Goal: Task Accomplishment & Management: Manage account settings

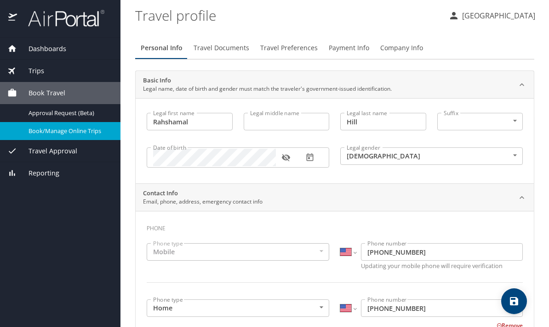
select select "US"
click at [85, 38] on div "Dashboards" at bounding box center [60, 49] width 121 height 22
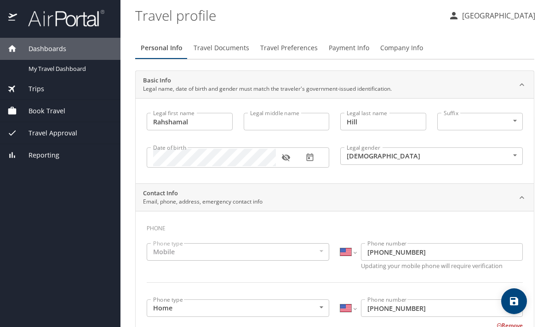
click at [70, 44] on div "Dashboards" at bounding box center [60, 49] width 106 height 10
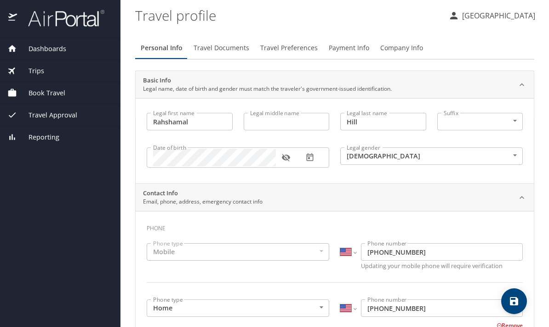
click at [64, 82] on div "Book Travel" at bounding box center [60, 93] width 121 height 22
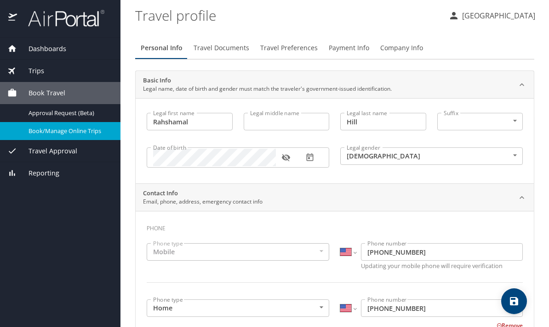
click at [86, 126] on div "Book/Manage Online Trips" at bounding box center [60, 131] width 106 height 11
click at [294, 52] on span "Travel Preferences" at bounding box center [289, 48] width 58 height 12
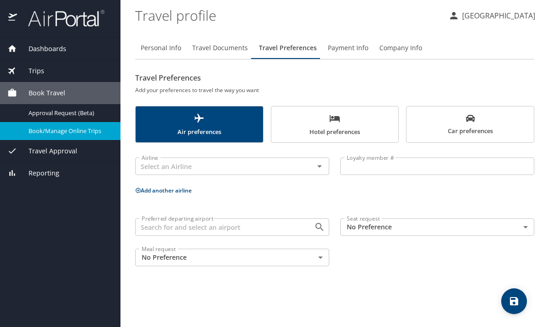
click at [377, 227] on body "Dashboards My Travel Dashboard Trips Current / Future Trips Past Trips Trips Mi…" at bounding box center [274, 163] width 549 height 327
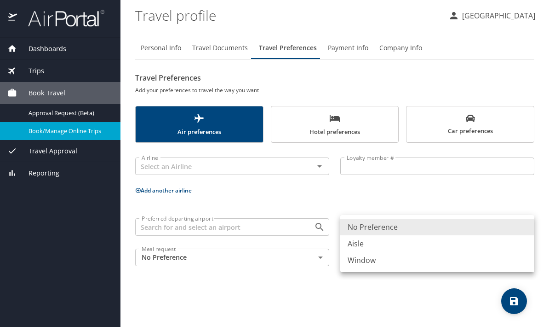
click at [367, 251] on li "Aisle" at bounding box center [438, 243] width 194 height 17
type input "Aisle"
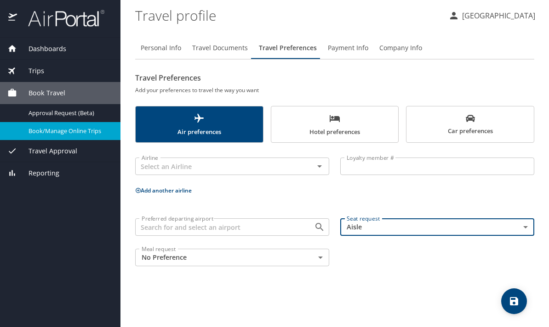
click at [261, 260] on body "Dashboards My Travel Dashboard Trips Current / Future Trips Past Trips Trips Mi…" at bounding box center [274, 163] width 549 height 327
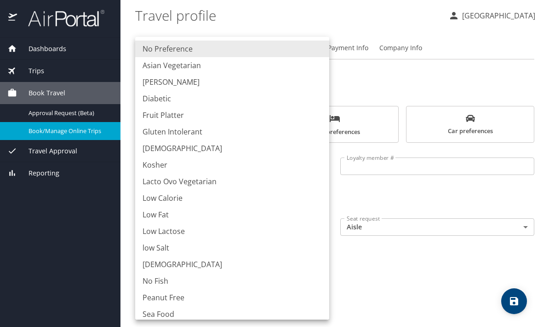
click at [399, 247] on div at bounding box center [274, 163] width 549 height 327
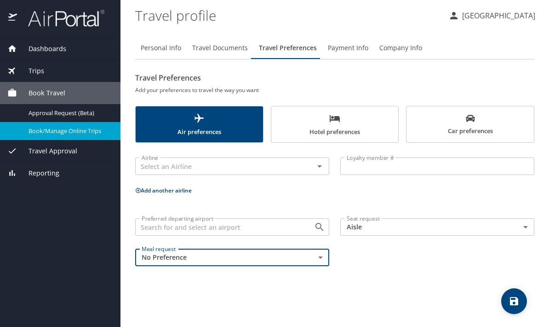
click at [280, 260] on body "Dashboards My Travel Dashboard Trips Current / Future Trips Past Trips Trips Mi…" at bounding box center [274, 163] width 549 height 327
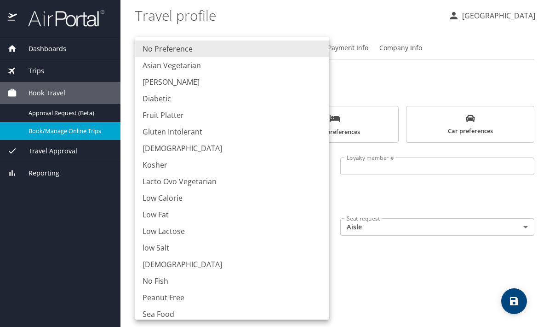
click at [383, 266] on div at bounding box center [274, 163] width 549 height 327
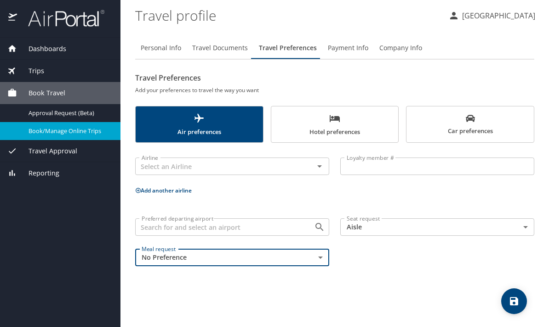
click at [329, 162] on div "Airline" at bounding box center [232, 165] width 194 height 17
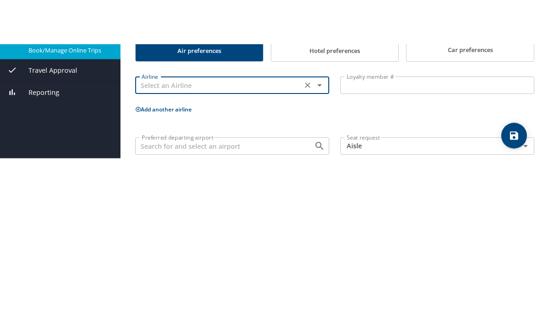
click at [310, 163] on icon "Clear" at bounding box center [308, 166] width 6 height 6
click at [324, 161] on icon "Open" at bounding box center [319, 166] width 11 height 11
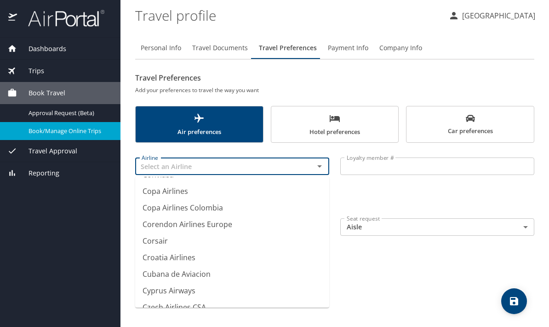
scroll to position [2674, 0]
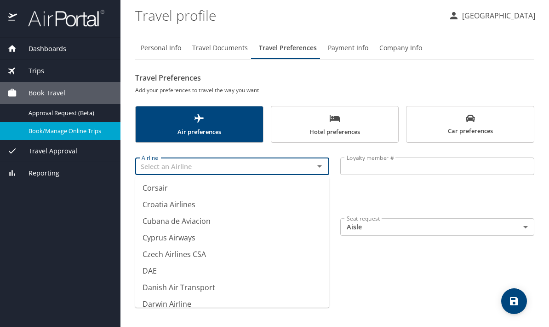
click at [395, 227] on div "Preferred departing airport Preferred departing airport Seat request Aisle Aisl…" at bounding box center [335, 242] width 410 height 59
type input "* Miles and More / Lufthansa, Austrian, Swiss, Brussels Airlines"
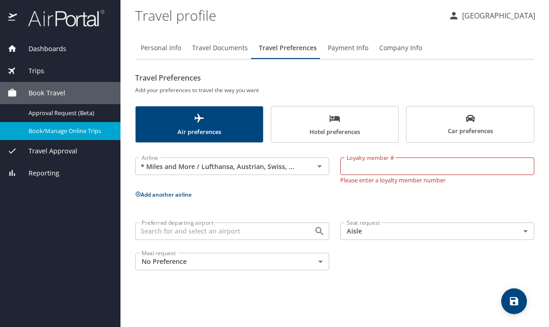
click at [411, 157] on input "Loyalty member #" at bounding box center [438, 165] width 194 height 17
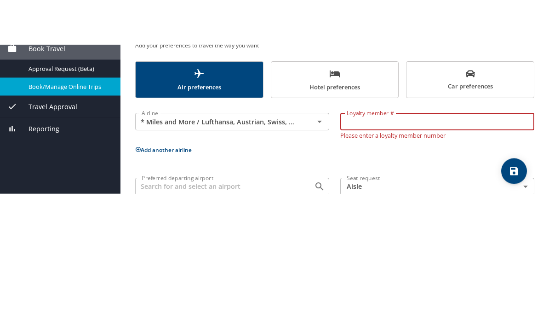
click at [312, 160] on div at bounding box center [313, 166] width 24 height 13
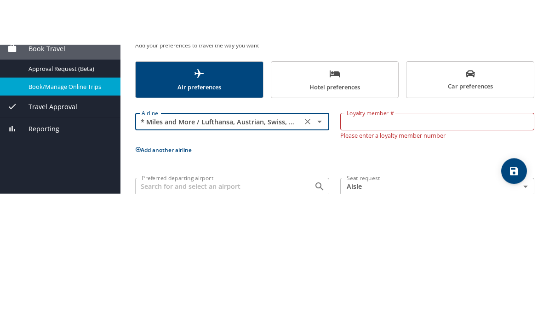
click at [298, 160] on input "* Miles and More / Lufthansa, Austrian, Swiss, Brussels Airlines" at bounding box center [219, 166] width 162 height 12
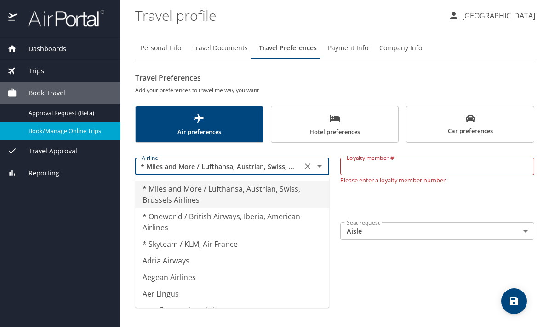
click at [308, 160] on button "Clear" at bounding box center [307, 166] width 13 height 13
click at [430, 247] on div "Personal Info Travel Documents Travel Preferences Payment Info Company Info Tra…" at bounding box center [334, 177] width 399 height 297
type input "* Miles and More / Lufthansa, Austrian, Swiss, Brussels Airlines"
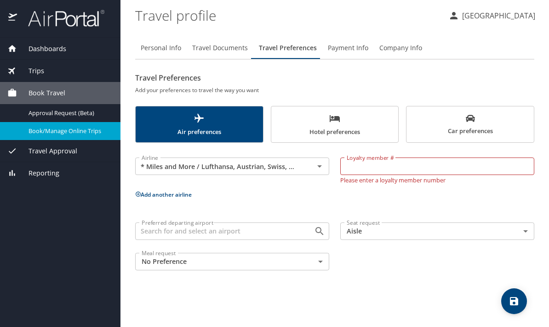
click at [316, 161] on icon "Open" at bounding box center [319, 166] width 11 height 11
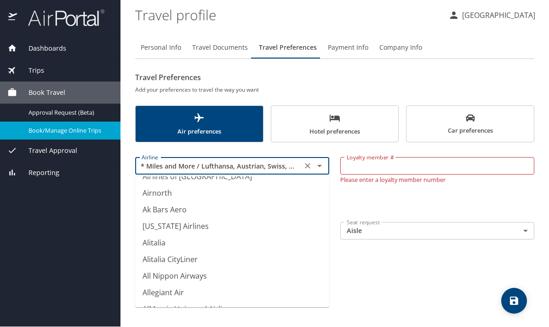
scroll to position [1278, 0]
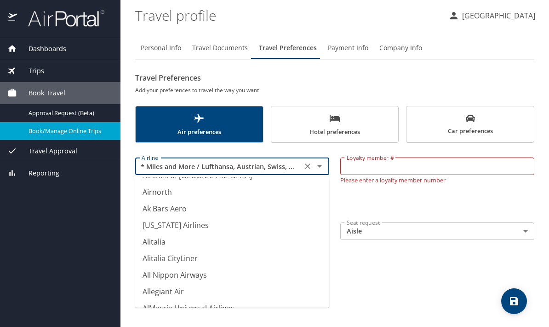
click at [432, 243] on div "Personal Info Travel Documents Travel Preferences Payment Info Company Info Tra…" at bounding box center [334, 177] width 399 height 297
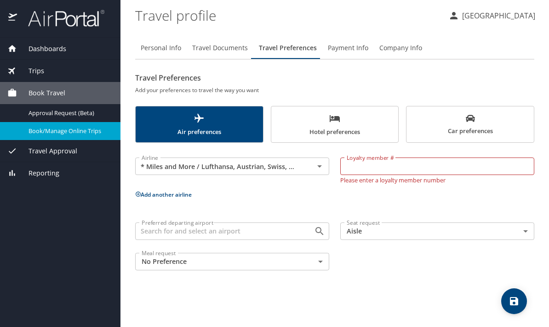
click at [525, 305] on span "save" at bounding box center [515, 300] width 26 height 11
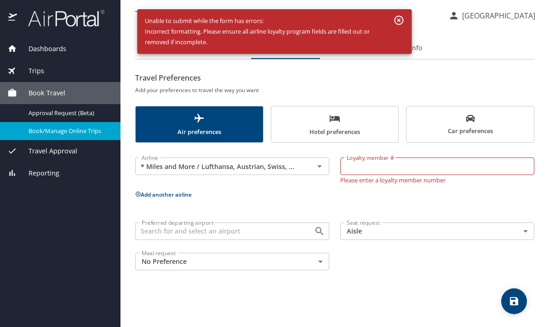
click at [399, 21] on icon "button" at bounding box center [399, 20] width 9 height 9
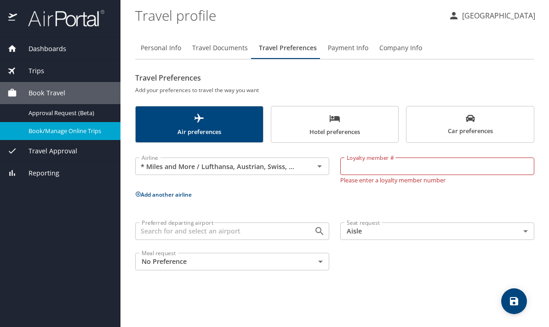
click at [290, 160] on input "* Miles and More / Lufthansa, Austrian, Swiss, Brussels Airlines" at bounding box center [219, 166] width 162 height 12
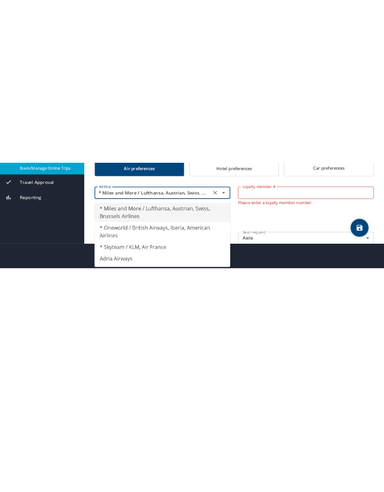
scroll to position [0, 0]
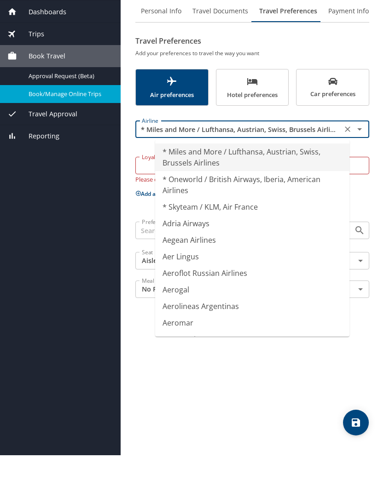
click at [346, 162] on icon "Clear" at bounding box center [347, 166] width 9 height 9
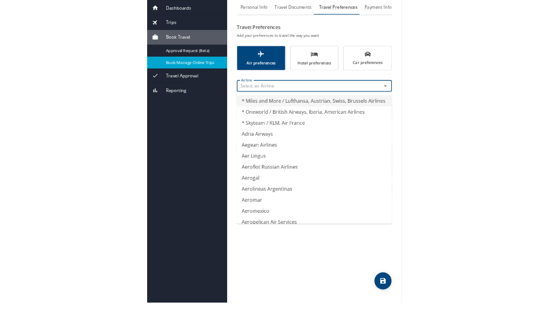
scroll to position [37, 0]
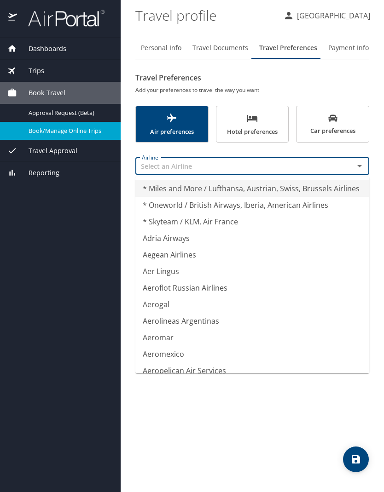
click at [358, 326] on icon "save" at bounding box center [356, 460] width 8 height 8
type input "* Miles and More / Lufthansa, Austrian, Swiss, Brussels Airlines"
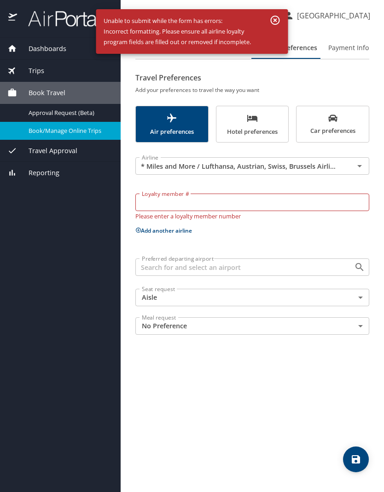
click at [254, 113] on span "Hotel preferences" at bounding box center [252, 125] width 61 height 24
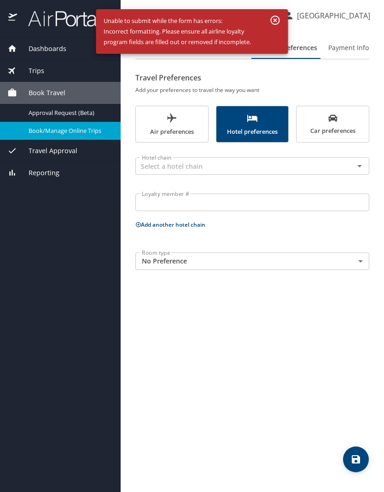
click at [196, 113] on span "Air preferences" at bounding box center [171, 125] width 61 height 24
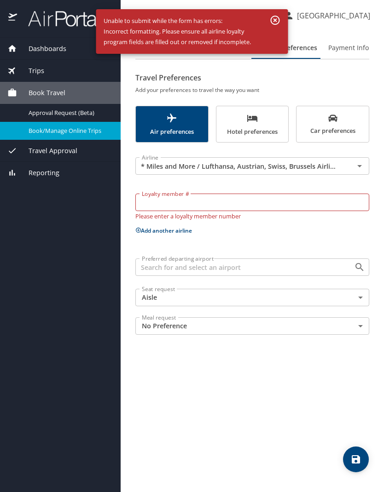
click at [256, 113] on span "Hotel preferences" at bounding box center [252, 125] width 61 height 24
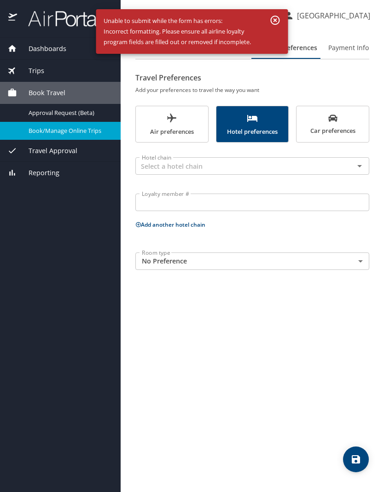
click at [360, 326] on icon "save" at bounding box center [355, 459] width 11 height 11
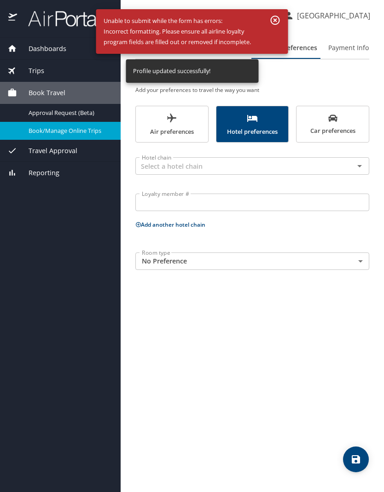
click at [181, 113] on span "Air preferences" at bounding box center [171, 125] width 61 height 24
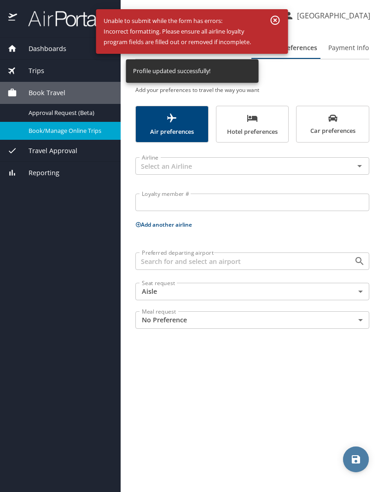
click at [356, 326] on icon "save" at bounding box center [356, 460] width 8 height 8
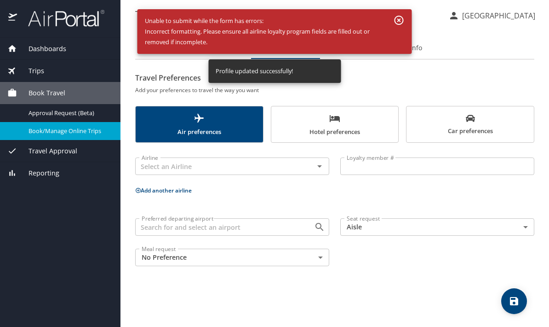
click at [403, 22] on icon "button" at bounding box center [399, 20] width 9 height 9
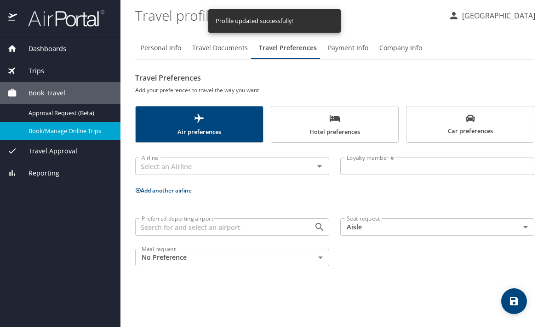
scroll to position [17, 0]
click at [169, 42] on span "Personal Info" at bounding box center [161, 48] width 40 height 12
select select "US"
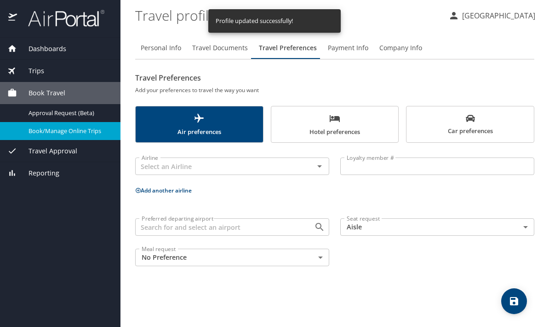
select select "US"
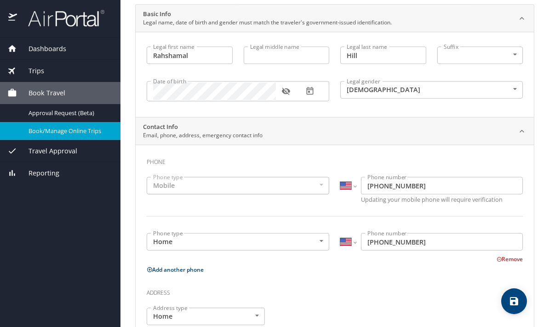
scroll to position [67, 0]
click at [499, 42] on body "Dashboards My Travel Dashboard Trips Current / Future Trips Past Trips Trips Mi…" at bounding box center [274, 163] width 549 height 327
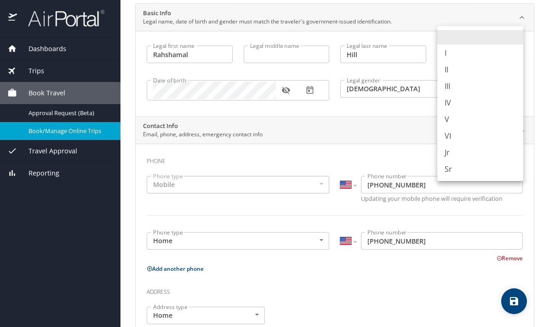
click at [358, 129] on div at bounding box center [274, 163] width 549 height 327
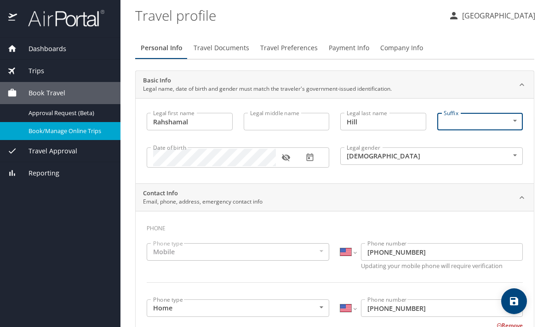
scroll to position [0, 0]
click at [237, 37] on button "Travel Documents" at bounding box center [221, 48] width 67 height 22
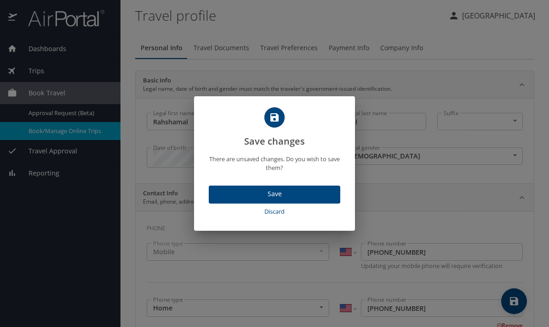
click at [315, 195] on span "Save" at bounding box center [274, 194] width 117 height 12
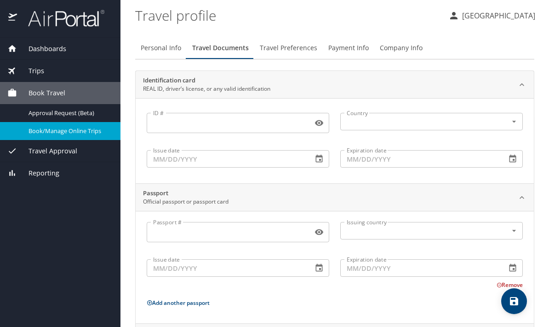
click at [356, 42] on span "Payment Info" at bounding box center [349, 48] width 40 height 12
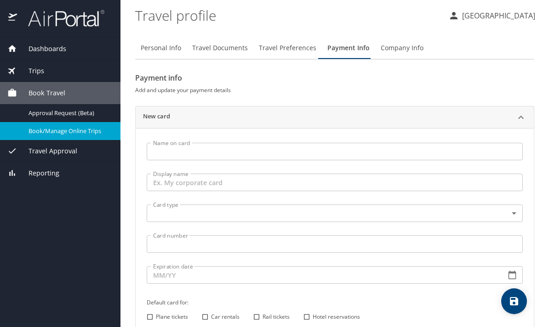
click at [411, 42] on span "Company Info" at bounding box center [402, 48] width 43 height 12
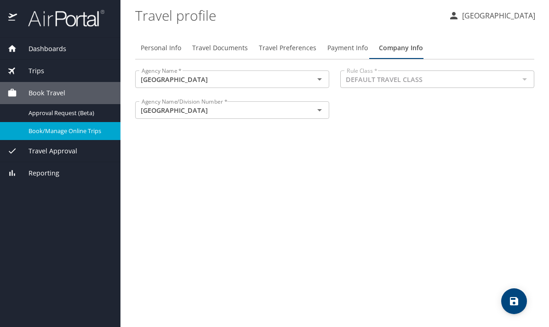
click at [173, 42] on span "Personal Info" at bounding box center [161, 48] width 40 height 12
select select "US"
